Goal: Task Accomplishment & Management: Complete application form

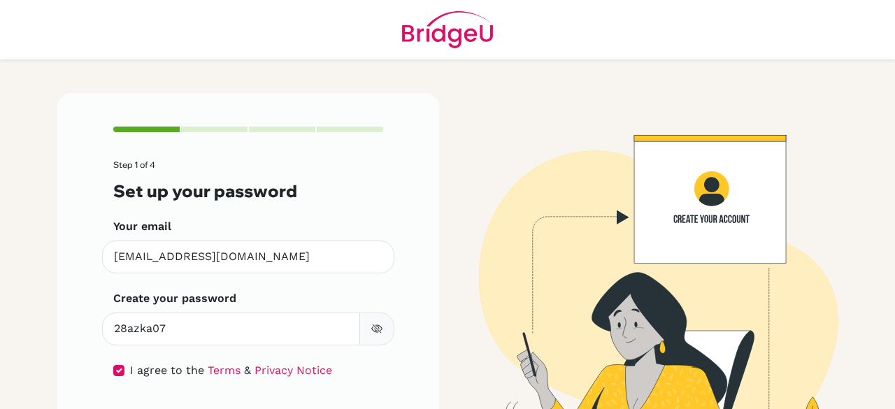
click at [371, 323] on icon "button" at bounding box center [376, 328] width 11 height 11
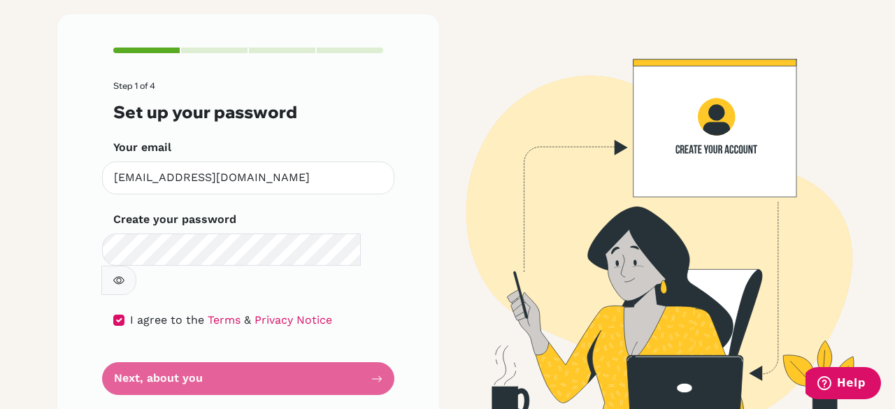
click at [324, 343] on form "Step 1 of 4 Set up your password Your email gepso.snake@gmail.com Invalid email…" at bounding box center [248, 238] width 270 height 314
click at [355, 350] on form "Step 1 of 4 Set up your password Your email gepso.snake@gmail.com Invalid email…" at bounding box center [248, 238] width 270 height 314
click at [375, 343] on form "Step 1 of 4 Set up your password Your email gepso.snake@gmail.com Invalid email…" at bounding box center [248, 238] width 270 height 314
drag, startPoint x: 369, startPoint y: 349, endPoint x: 322, endPoint y: 353, distance: 47.7
click at [367, 349] on form "Step 1 of 4 Set up your password Your email gepso.snake@gmail.com Invalid email…" at bounding box center [248, 238] width 270 height 314
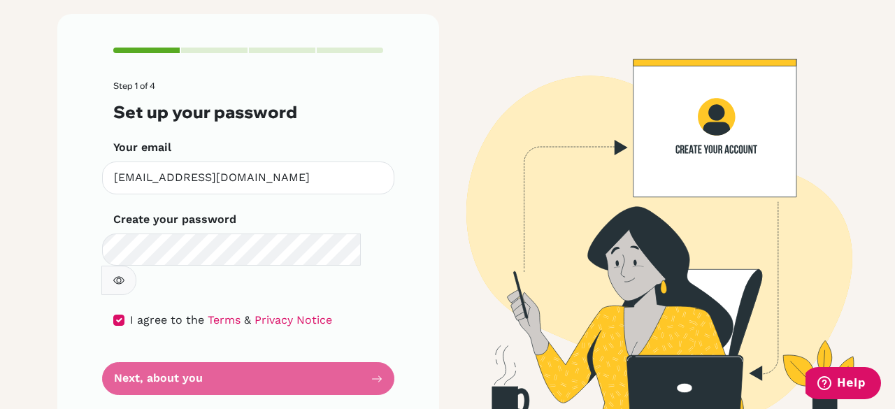
click at [290, 357] on form "Step 1 of 4 Set up your password Your email gepso.snake@gmail.com Invalid email…" at bounding box center [248, 238] width 270 height 314
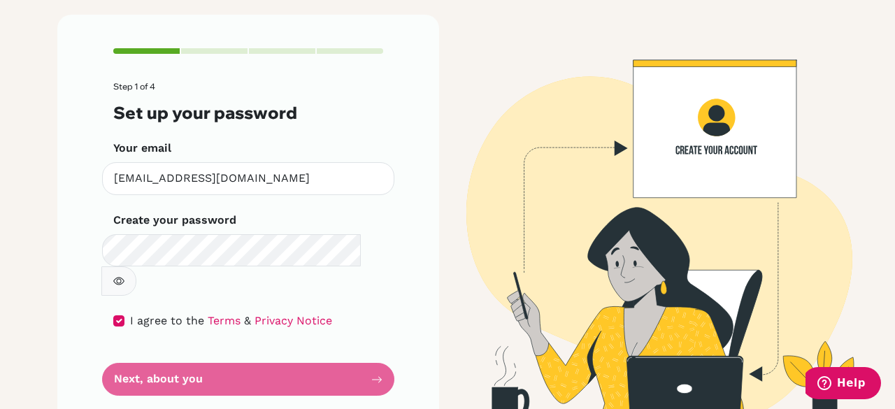
scroll to position [79, 0]
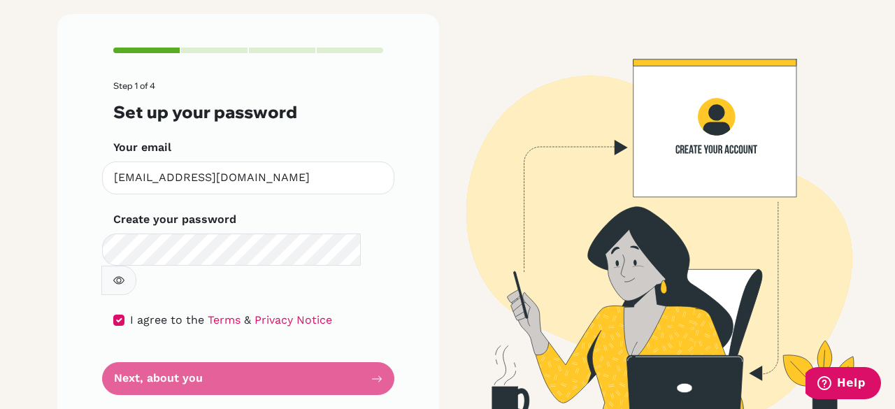
click at [261, 335] on form "Step 1 of 4 Set up your password Your email gepso.snake@gmail.com Invalid email…" at bounding box center [248, 238] width 270 height 314
drag, startPoint x: 227, startPoint y: 350, endPoint x: 149, endPoint y: 353, distance: 77.7
click at [185, 352] on form "Step 1 of 4 Set up your password Your email gepso.snake@gmail.com Invalid email…" at bounding box center [248, 238] width 270 height 314
click at [133, 350] on form "Step 1 of 4 Set up your password Your email gepso.snake@gmail.com Invalid email…" at bounding box center [248, 238] width 270 height 314
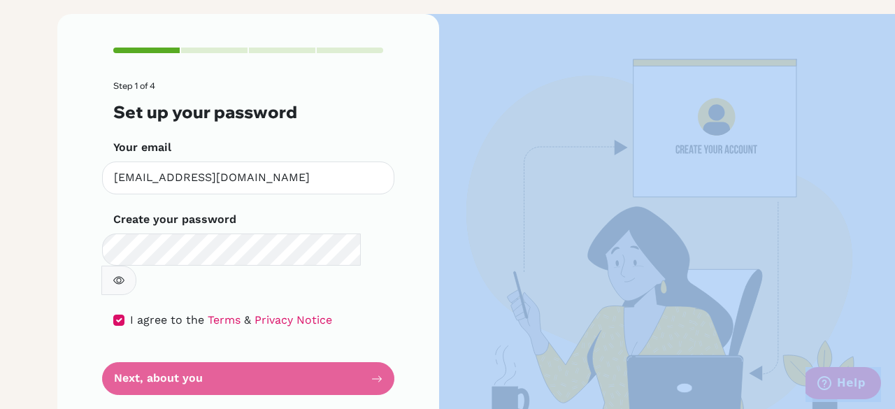
click at [133, 350] on form "Step 1 of 4 Set up your password Your email gepso.snake@gmail.com Invalid email…" at bounding box center [248, 238] width 270 height 314
click at [134, 350] on form "Step 1 of 4 Set up your password Your email gepso.snake@gmail.com Invalid email…" at bounding box center [248, 238] width 270 height 314
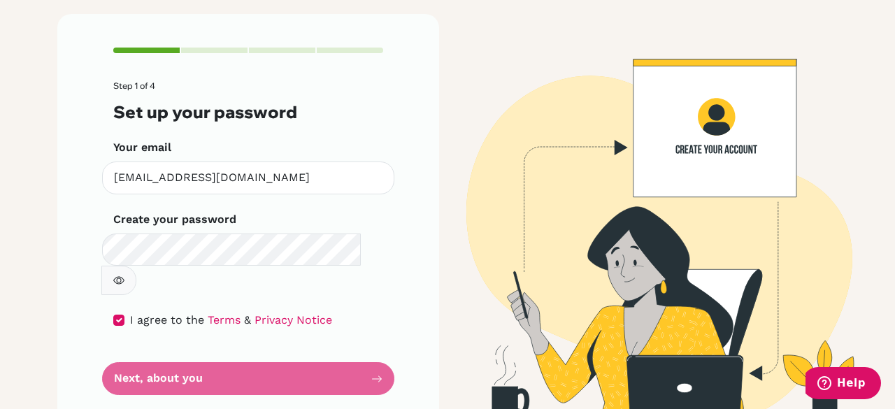
click at [134, 349] on form "Step 1 of 4 Set up your password Your email gepso.snake@gmail.com Invalid email…" at bounding box center [248, 238] width 270 height 314
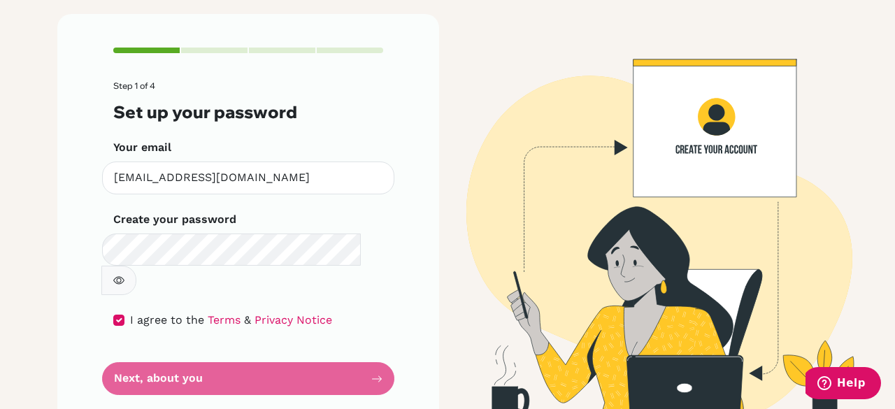
click at [134, 349] on form "Step 1 of 4 Set up your password Your email gepso.snake@gmail.com Invalid email…" at bounding box center [248, 238] width 270 height 314
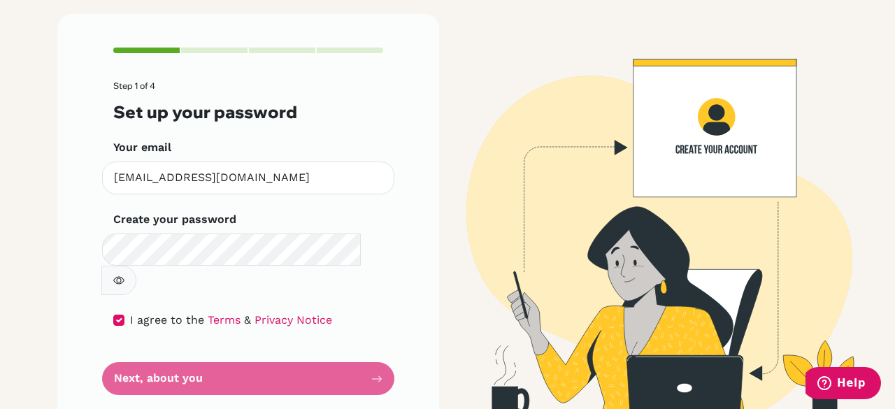
click at [134, 349] on form "Step 1 of 4 Set up your password Your email gepso.snake@gmail.com Invalid email…" at bounding box center [248, 238] width 270 height 314
click at [188, 349] on form "Step 1 of 4 Set up your password Your email gepso.snake@gmail.com Invalid email…" at bounding box center [248, 238] width 270 height 314
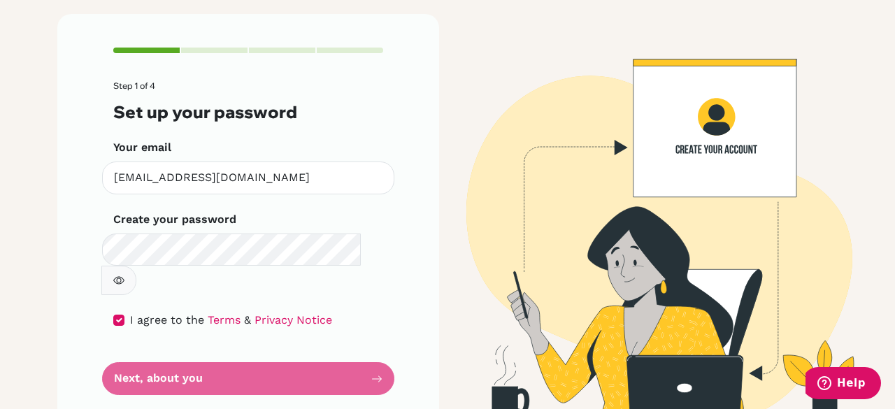
click at [187, 349] on form "Step 1 of 4 Set up your password Your email gepso.snake@gmail.com Invalid email…" at bounding box center [248, 238] width 270 height 314
click at [184, 349] on form "Step 1 of 4 Set up your password Your email gepso.snake@gmail.com Invalid email…" at bounding box center [248, 238] width 270 height 314
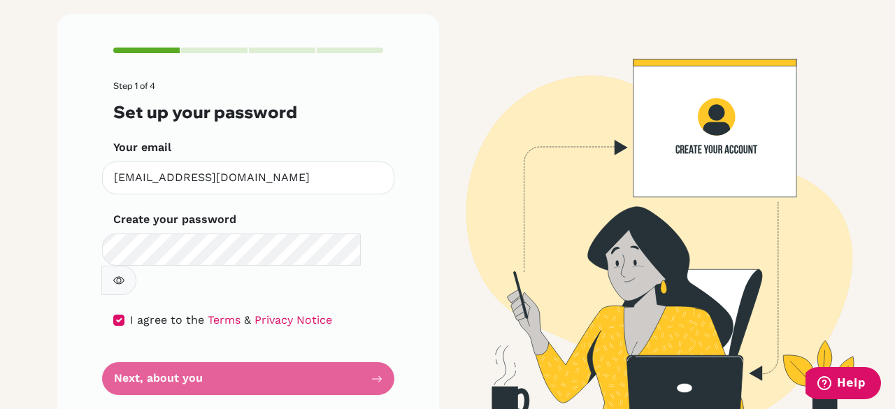
click at [184, 349] on form "Step 1 of 4 Set up your password Your email gepso.snake@gmail.com Invalid email…" at bounding box center [248, 238] width 270 height 314
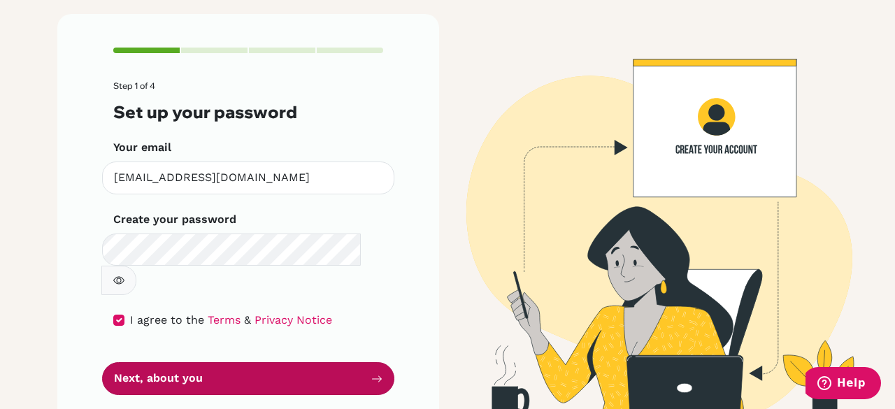
click at [157, 362] on button "Next, about you" at bounding box center [248, 378] width 292 height 33
